Goal: Task Accomplishment & Management: Use online tool/utility

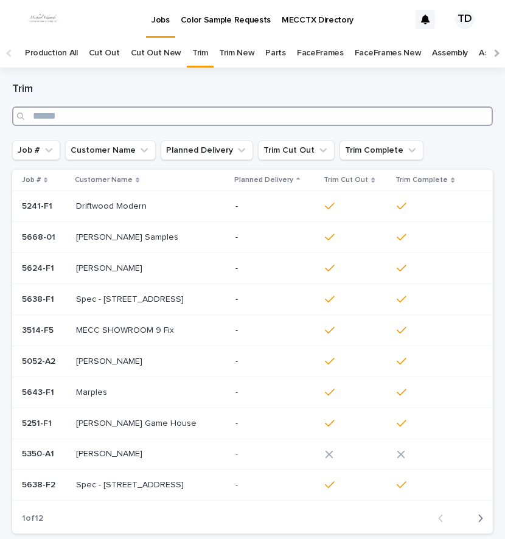
click at [188, 111] on input "Search" at bounding box center [252, 115] width 480 height 19
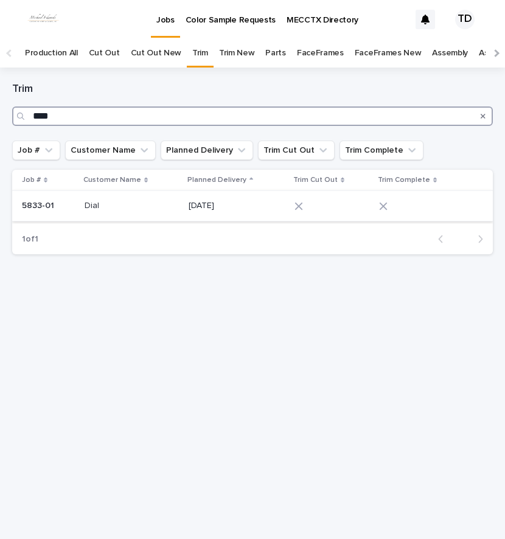
type input "****"
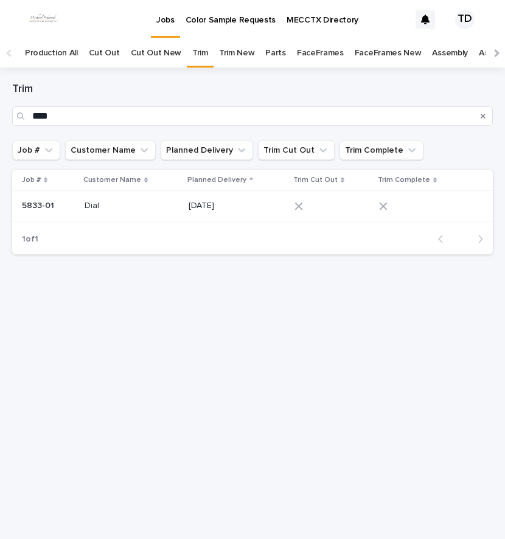
click at [307, 209] on div at bounding box center [324, 206] width 61 height 9
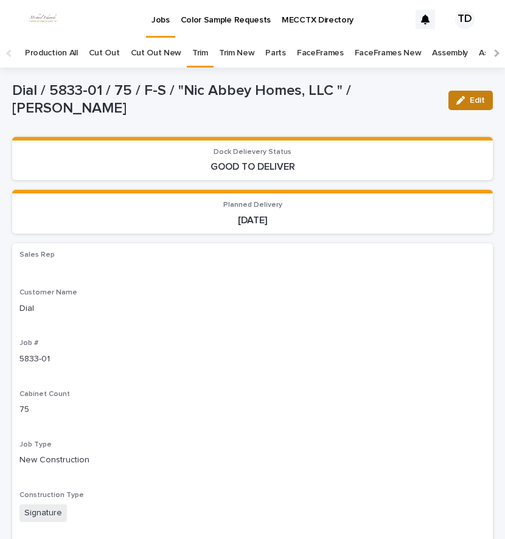
click at [469, 96] on span "Edit" at bounding box center [476, 100] width 15 height 9
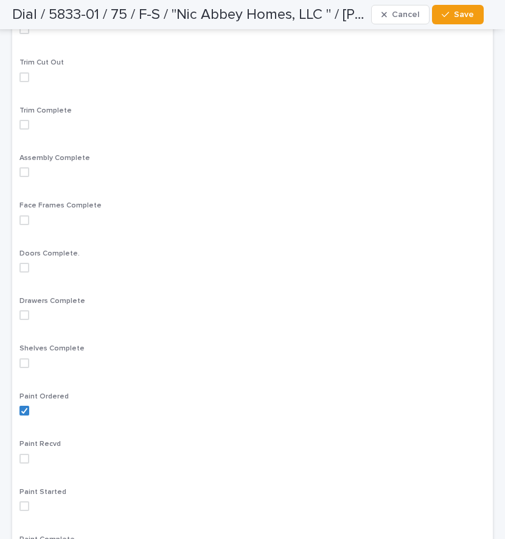
scroll to position [912, 0]
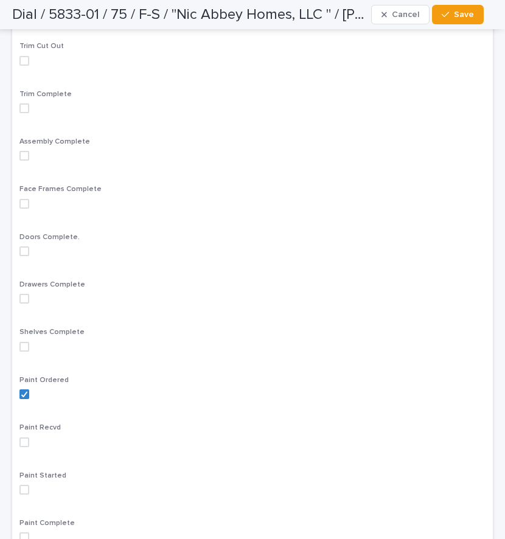
click at [24, 58] on span at bounding box center [24, 61] width 10 height 10
click at [453, 18] on div "button" at bounding box center [448, 14] width 12 height 9
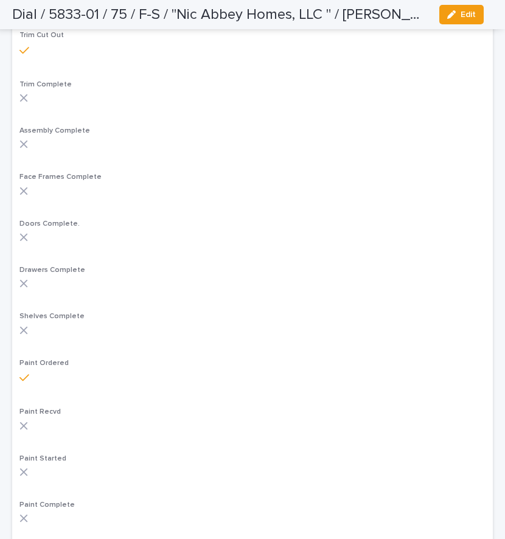
scroll to position [872, 0]
